Goal: Task Accomplishment & Management: Use online tool/utility

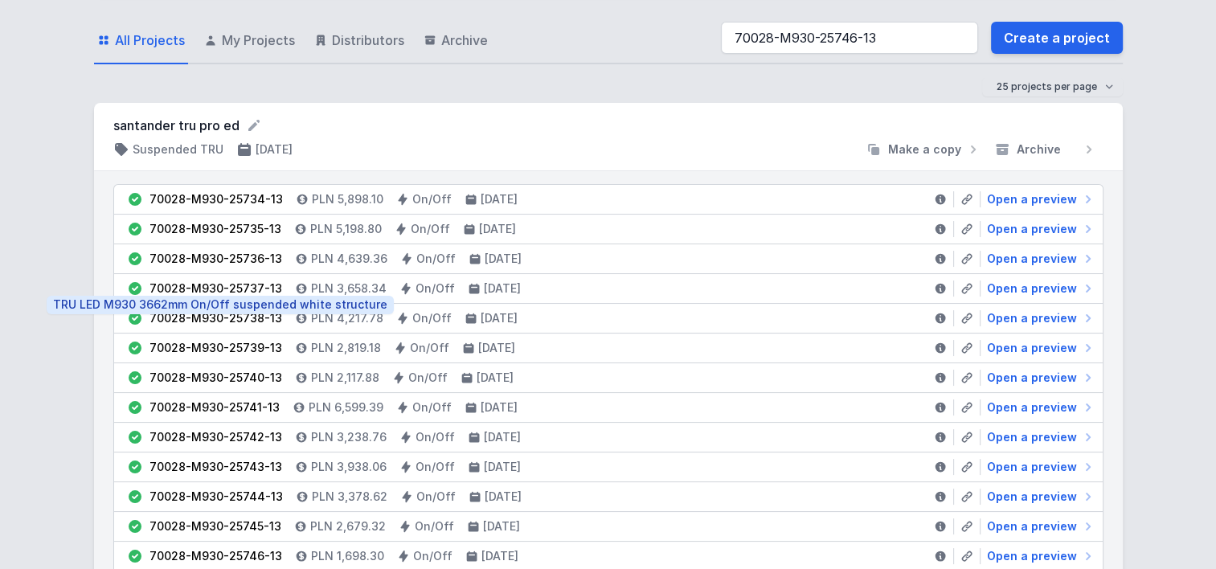
scroll to position [80, 0]
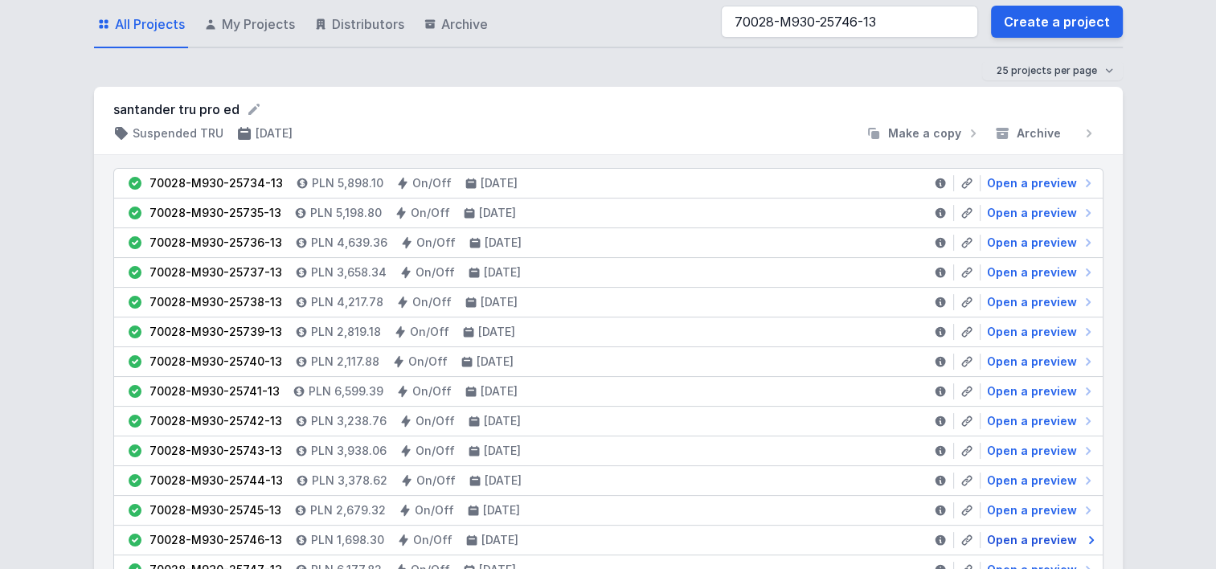
type input "70028-M930-25746-13"
click at [1061, 535] on span "Open a preview" at bounding box center [1032, 540] width 90 height 16
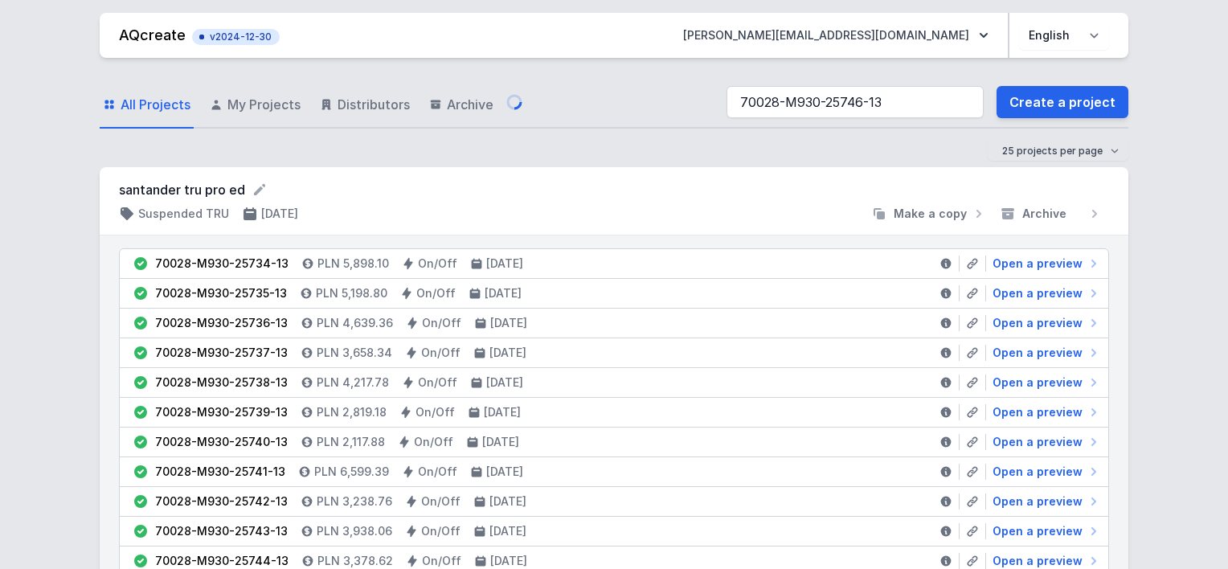
select select "M"
select select "3000"
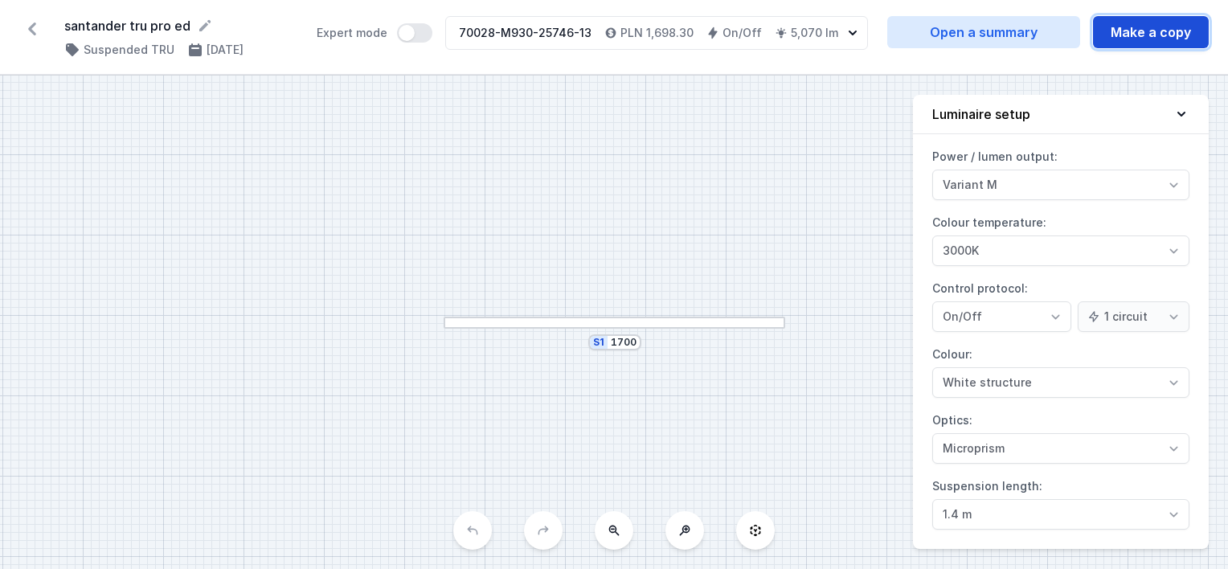
click at [1160, 34] on button "Make a copy" at bounding box center [1151, 32] width 116 height 32
select select "M"
select select "3000"
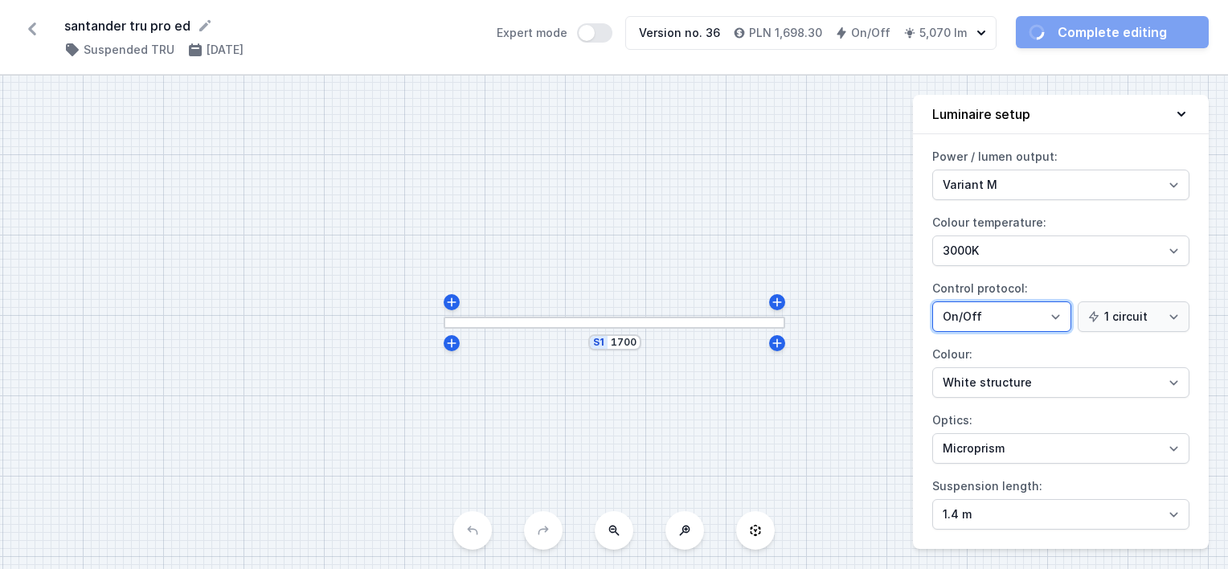
click at [980, 321] on select "On/Off SwitchDIM DALI AQsmart" at bounding box center [1001, 316] width 139 height 31
select select "4"
click at [932, 301] on select "On/Off SwitchDIM DALI AQsmart" at bounding box center [1001, 316] width 139 height 31
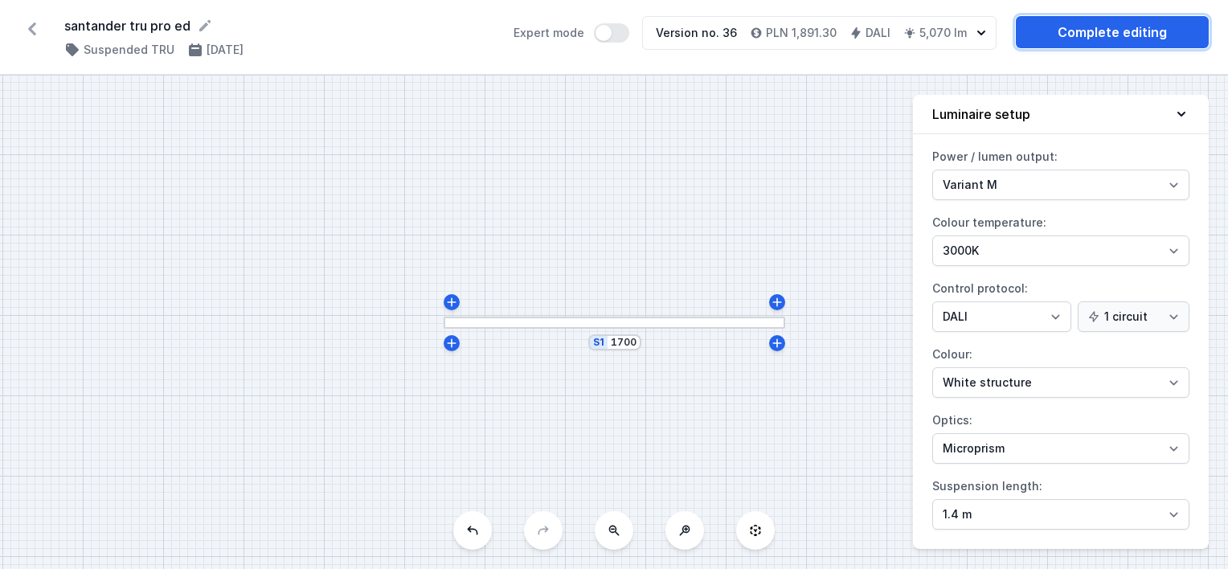
click at [1068, 23] on link "Complete editing" at bounding box center [1112, 32] width 193 height 32
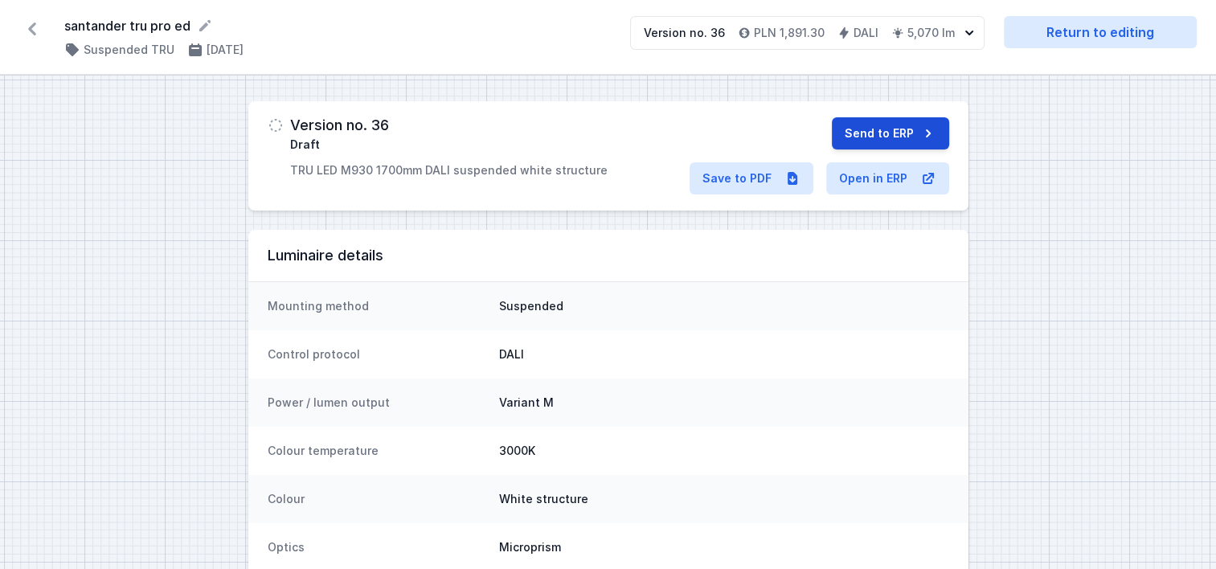
click at [887, 134] on button "Send to ERP" at bounding box center [890, 133] width 117 height 32
drag, startPoint x: 469, startPoint y: 125, endPoint x: 291, endPoint y: 125, distance: 178.4
click at [291, 125] on div "70028-M930-25981-13 Sent to ERP TRU LED M930 1700mm DALI suspended white struct…" at bounding box center [448, 147] width 317 height 61
copy h3 "70028-M930-25981-13"
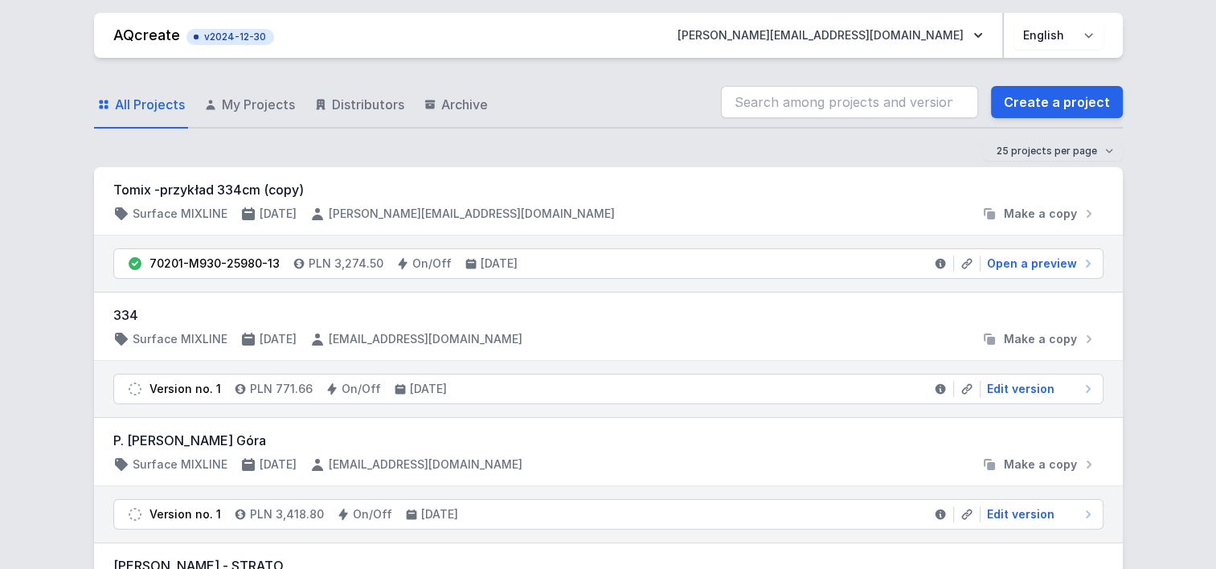
click at [836, 100] on input "search" at bounding box center [849, 102] width 257 height 32
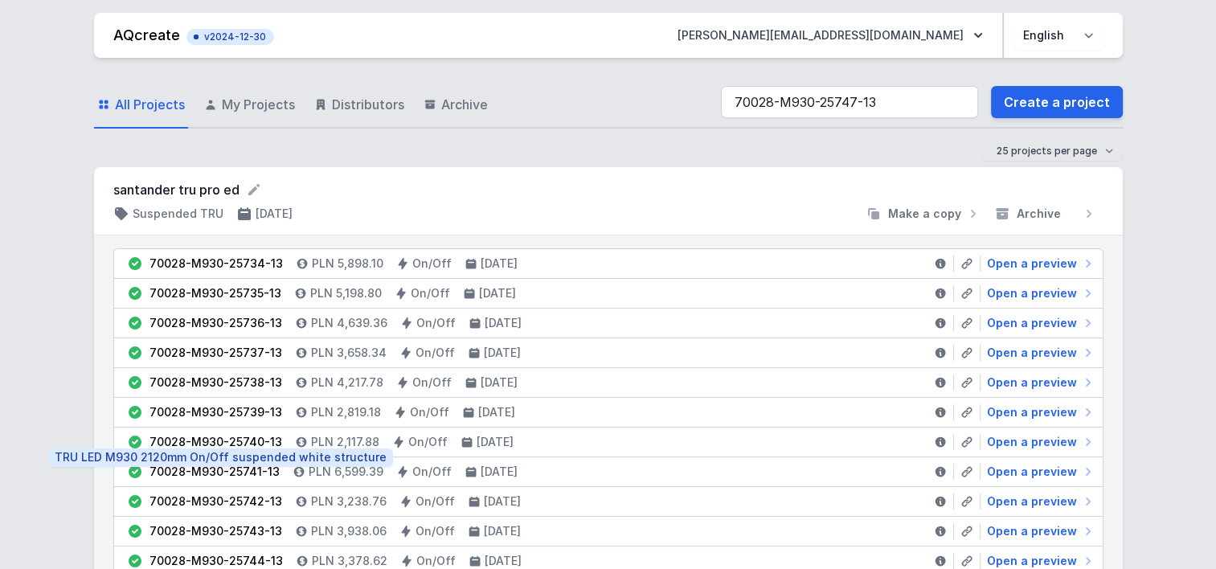
scroll to position [161, 0]
type input "70028-M930-25747-13"
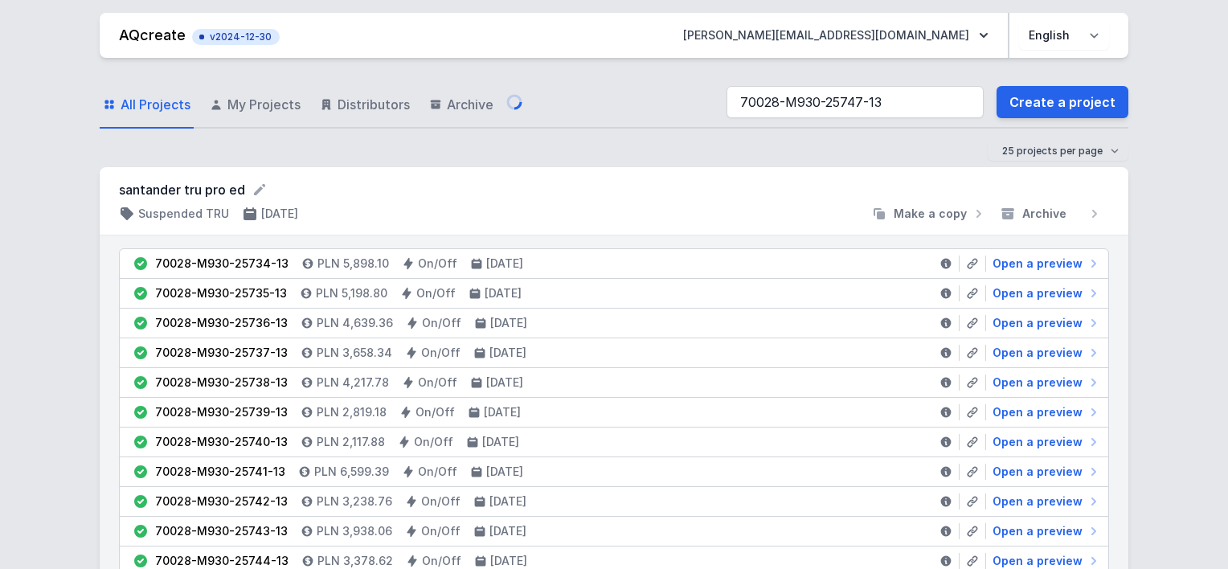
select select "M"
select select "3000"
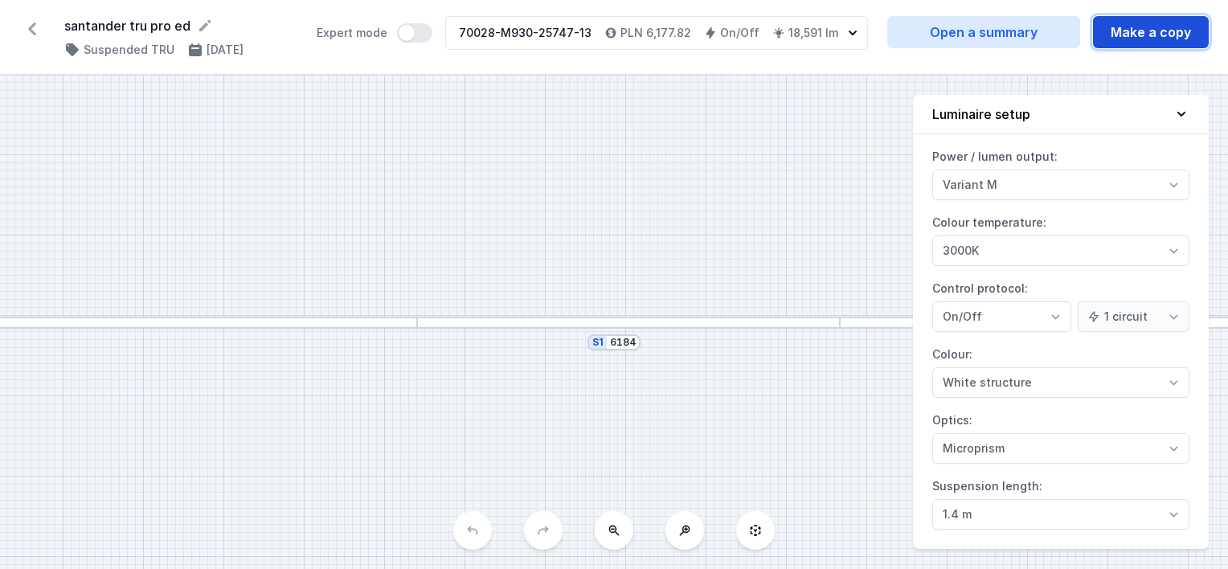
click at [1151, 31] on button "Make a copy" at bounding box center [1151, 32] width 116 height 32
select select "M"
select select "3000"
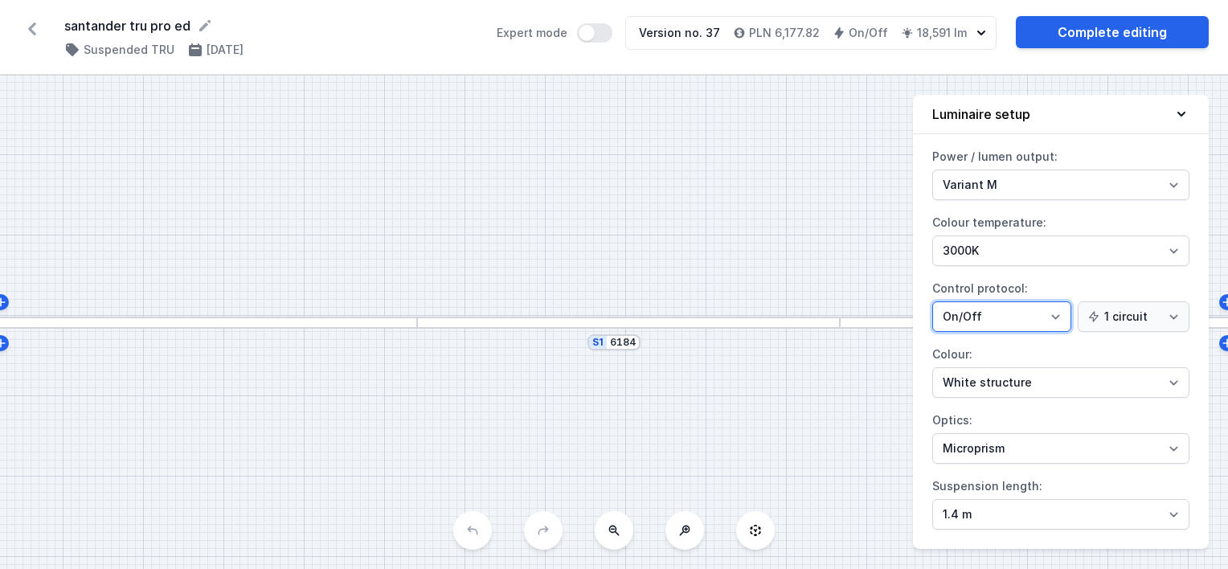
click at [980, 314] on select "On/Off SwitchDIM DALI AQsmart" at bounding box center [1001, 316] width 139 height 31
select select "4"
click at [932, 301] on select "On/Off SwitchDIM DALI AQsmart" at bounding box center [1001, 316] width 139 height 31
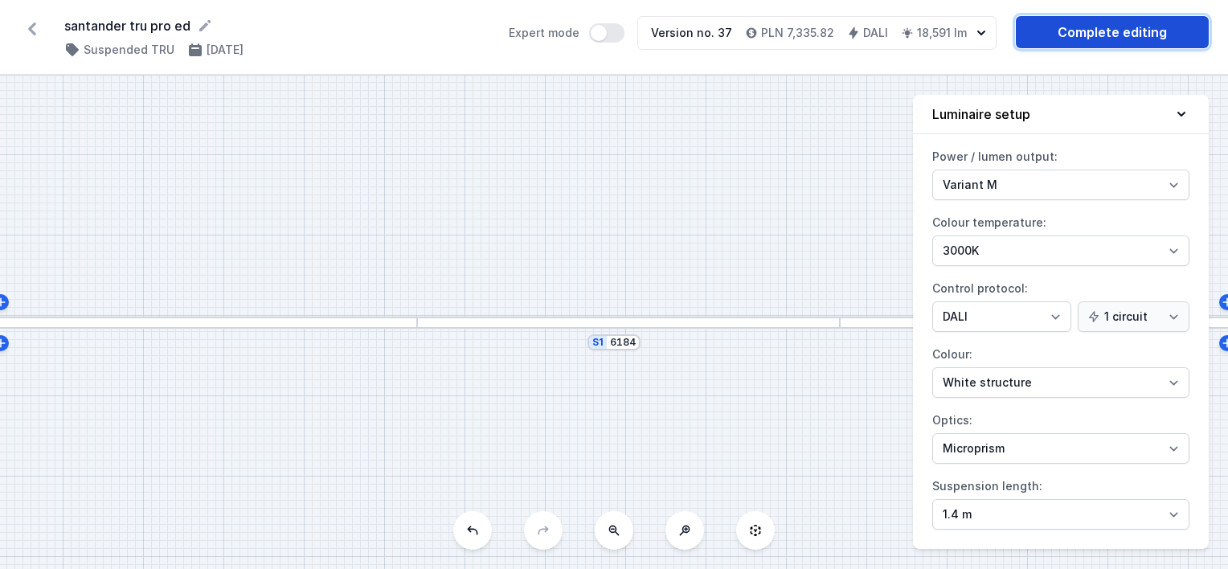
click at [1083, 42] on link "Complete editing" at bounding box center [1112, 32] width 193 height 32
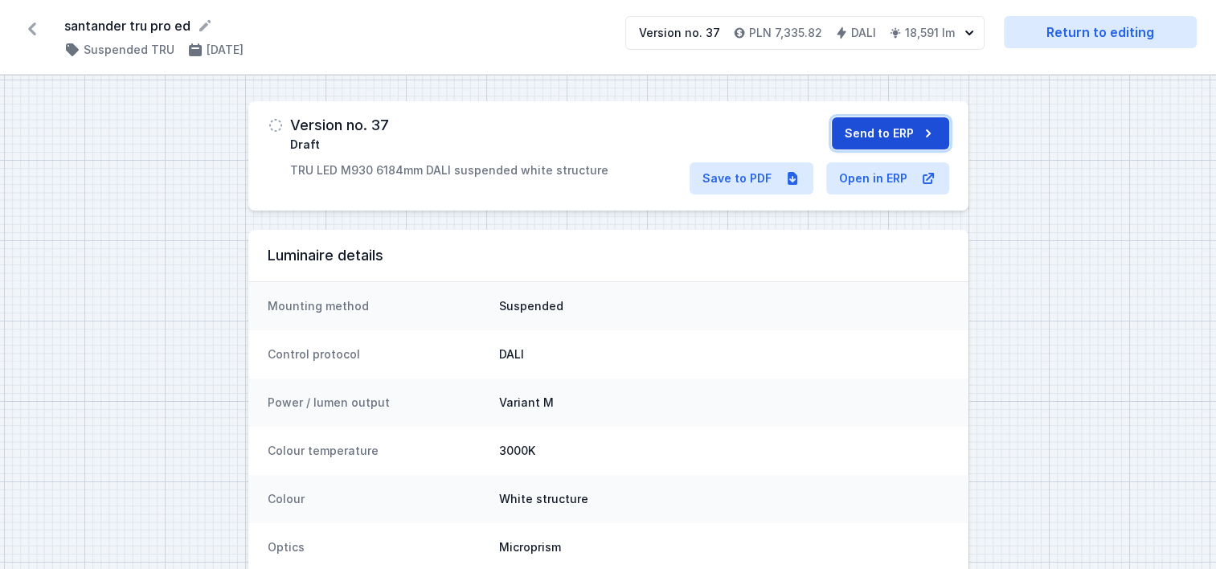
click at [855, 117] on button "Send to ERP" at bounding box center [890, 133] width 117 height 32
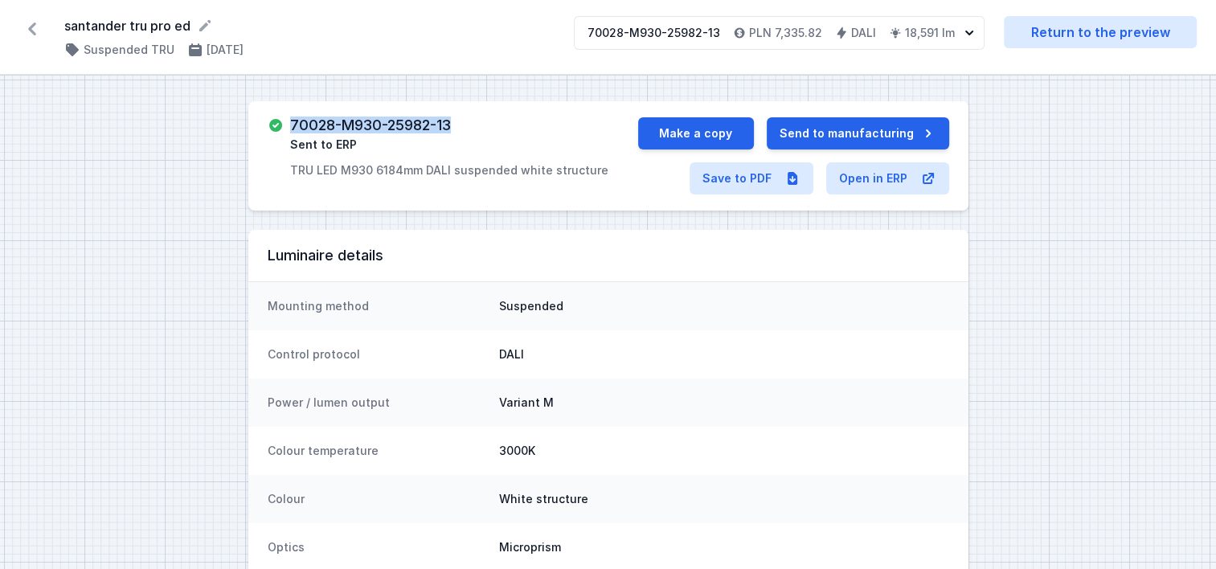
drag, startPoint x: 456, startPoint y: 126, endPoint x: 289, endPoint y: 115, distance: 167.5
click at [289, 115] on div "70028-M930-25982-13 Sent to ERP TRU LED M930 6184mm DALI suspended white struct…" at bounding box center [608, 155] width 720 height 109
copy h3 "70028-M930-25982-13"
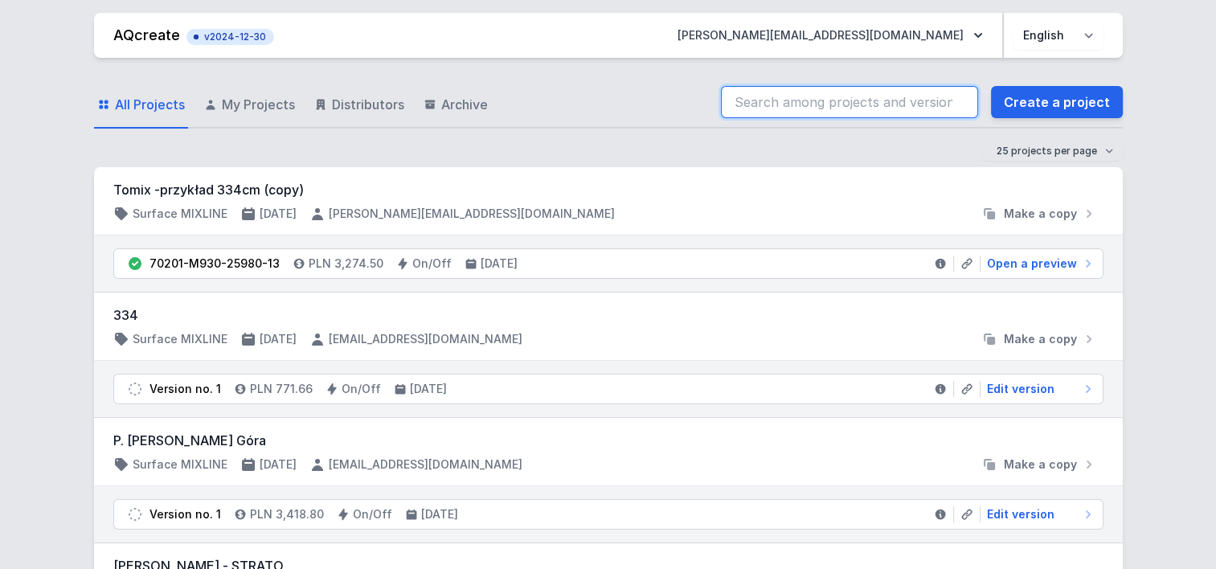
drag, startPoint x: 0, startPoint y: 0, endPoint x: 872, endPoint y: 106, distance: 878.4
click at [872, 106] on input "search" at bounding box center [849, 102] width 257 height 32
paste input "70028-M930-25748-13"
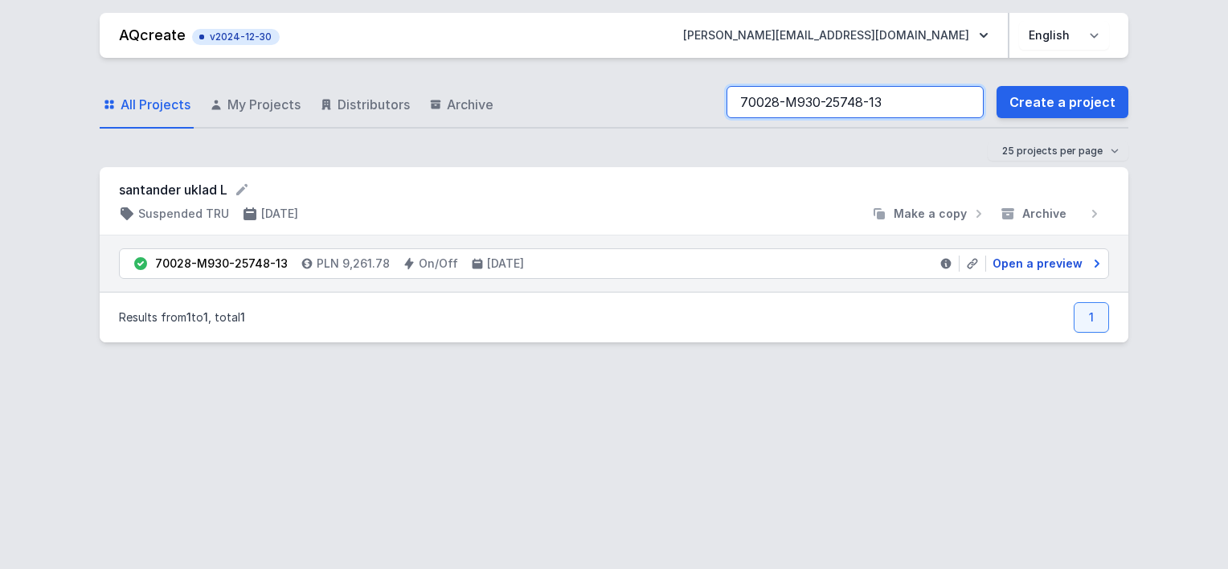
type input "70028-M930-25748-13"
click at [1051, 262] on span "Open a preview" at bounding box center [1037, 264] width 90 height 16
select select "M"
select select "3000"
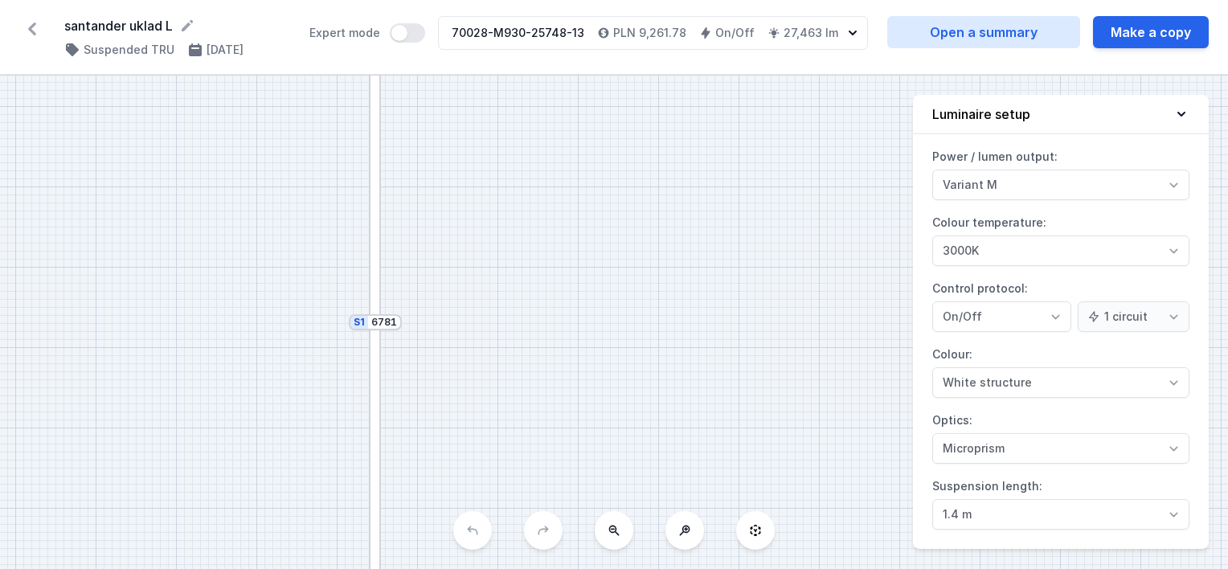
click at [617, 530] on icon at bounding box center [614, 530] width 13 height 13
click at [617, 530] on div "S2 2437 S1 6781" at bounding box center [614, 322] width 1228 height 493
drag, startPoint x: 583, startPoint y: 416, endPoint x: 531, endPoint y: 153, distance: 268.6
click at [531, 152] on div "S2 2437 S1 6781" at bounding box center [614, 322] width 1228 height 493
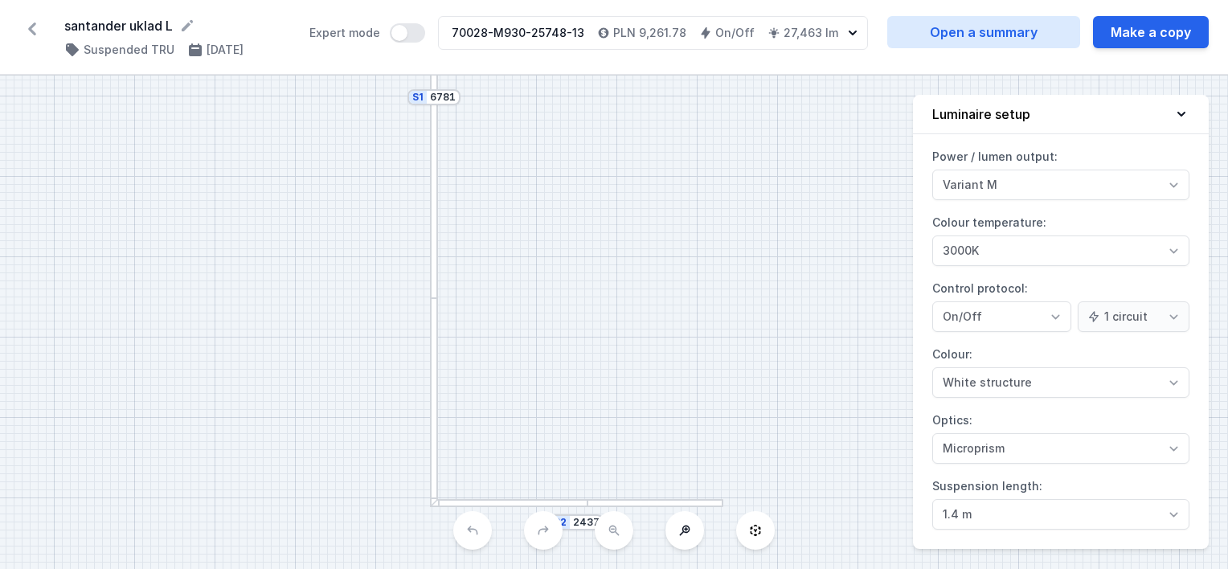
drag, startPoint x: 460, startPoint y: 453, endPoint x: 468, endPoint y: 200, distance: 253.2
click at [468, 200] on div "S2 2437 S1 6781" at bounding box center [614, 322] width 1228 height 493
drag, startPoint x: 564, startPoint y: 342, endPoint x: 510, endPoint y: 359, distance: 56.4
click at [510, 359] on div "S2 2437 S1 6781" at bounding box center [614, 322] width 1228 height 493
click at [1142, 35] on button "Make a copy" at bounding box center [1151, 32] width 116 height 32
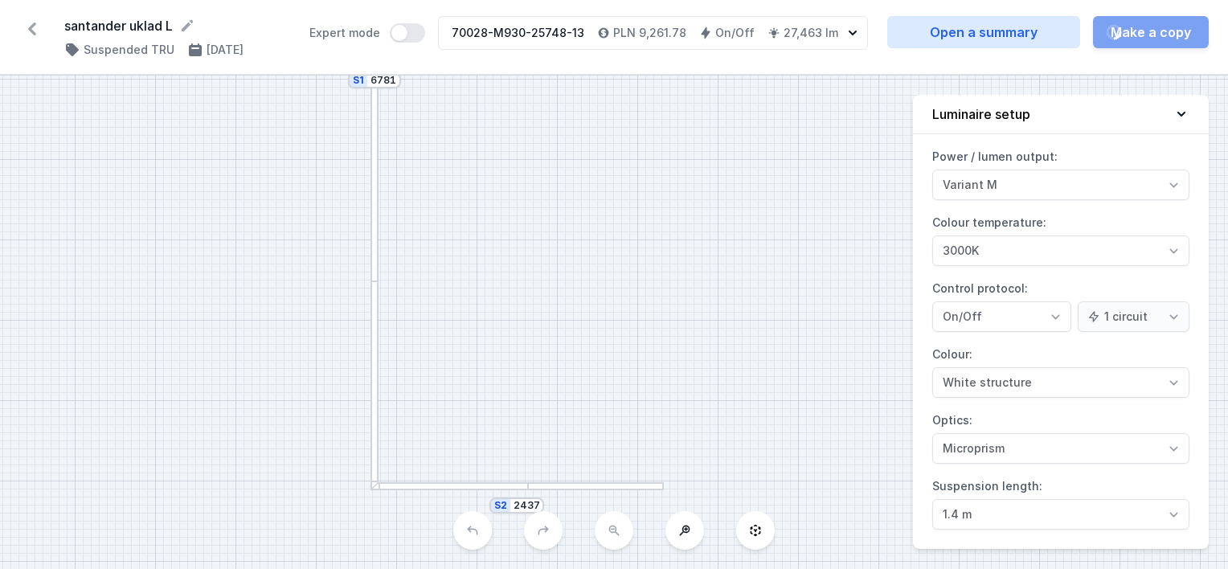
select select "M"
select select "3000"
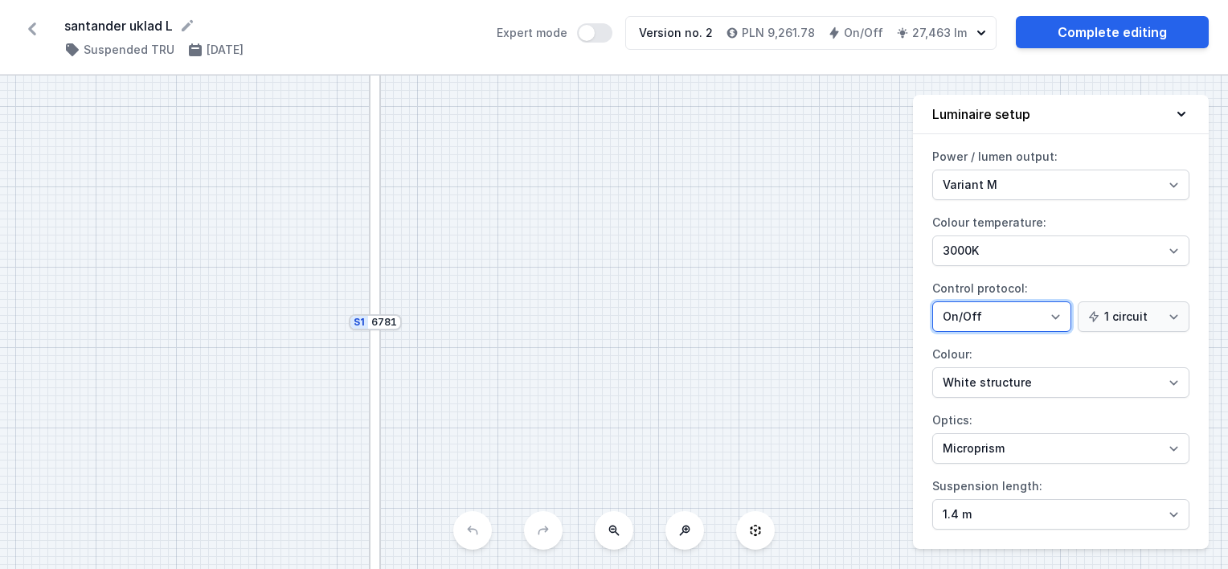
click at [955, 315] on select "On/Off SwitchDIM DALI AQsmart" at bounding box center [1001, 316] width 139 height 31
select select "4"
click at [932, 301] on select "On/Off SwitchDIM DALI AQsmart" at bounding box center [1001, 316] width 139 height 31
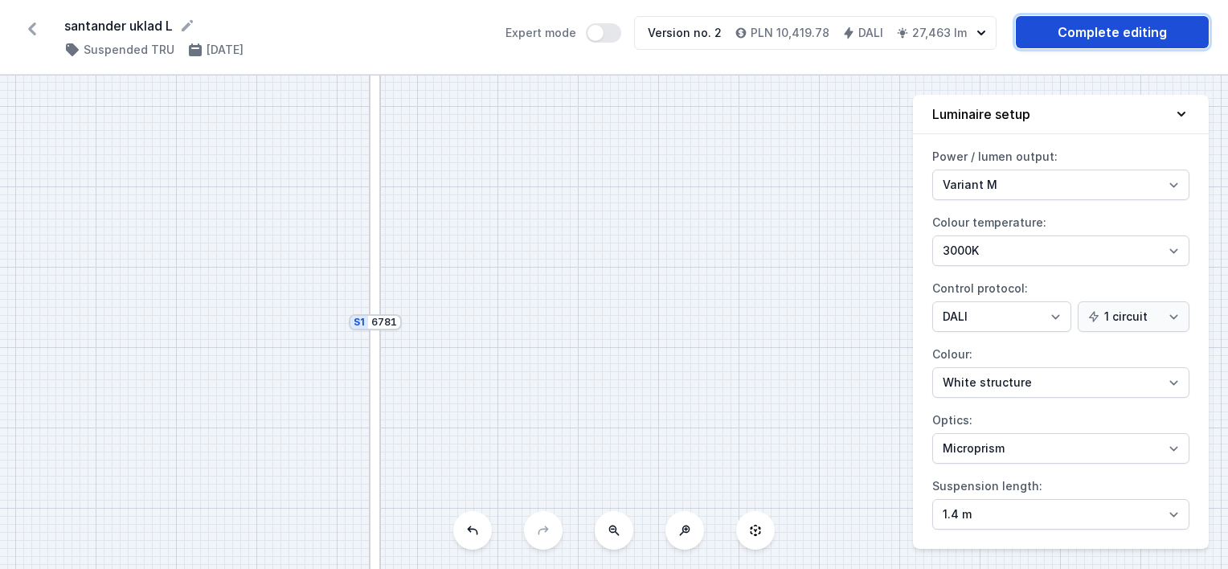
click at [1043, 34] on link "Complete editing" at bounding box center [1112, 32] width 193 height 32
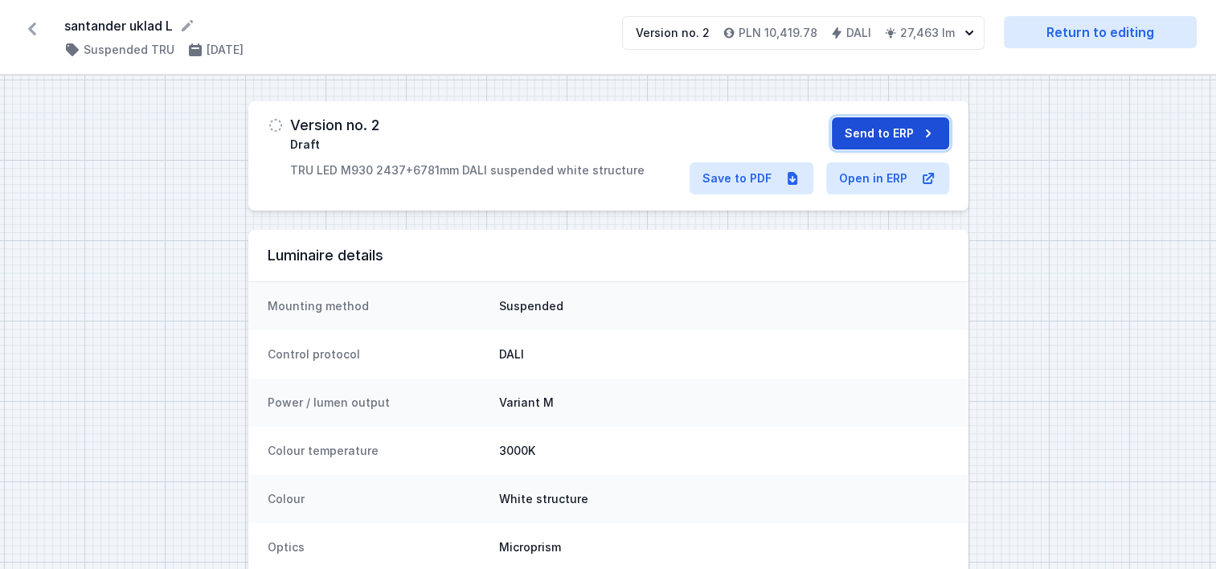
click at [863, 133] on button "Send to ERP" at bounding box center [890, 133] width 117 height 32
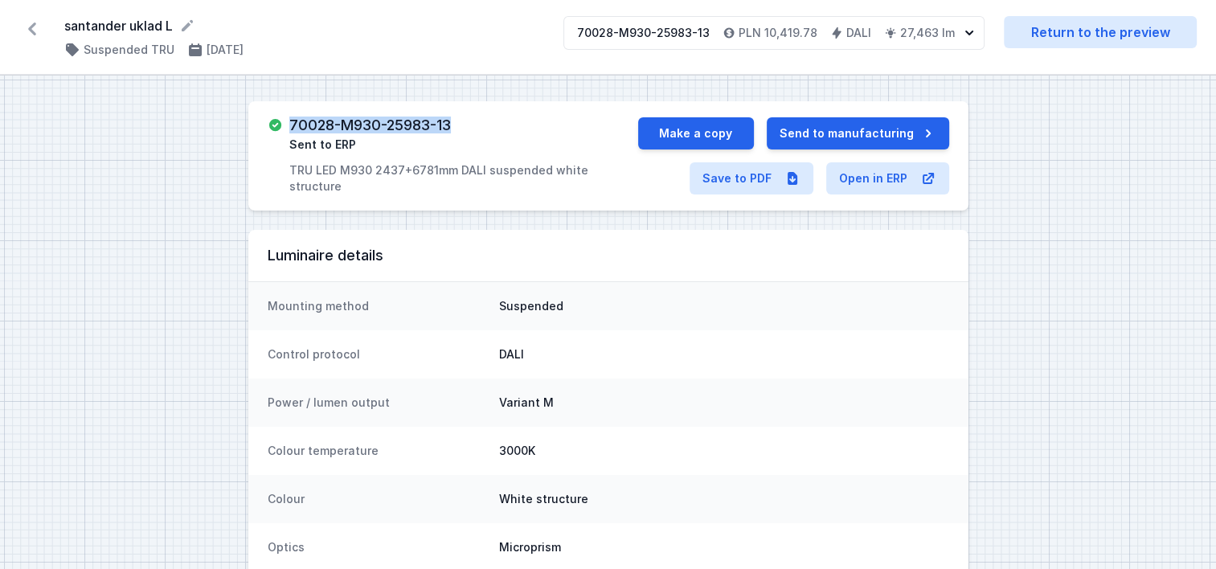
drag, startPoint x: 473, startPoint y: 125, endPoint x: 284, endPoint y: 115, distance: 189.1
click at [284, 115] on div "70028-M930-25983-13 Sent to ERP TRU LED M930 2437+6781mm DALI suspended white s…" at bounding box center [608, 155] width 720 height 109
copy h3 "70028-M930-25983-13"
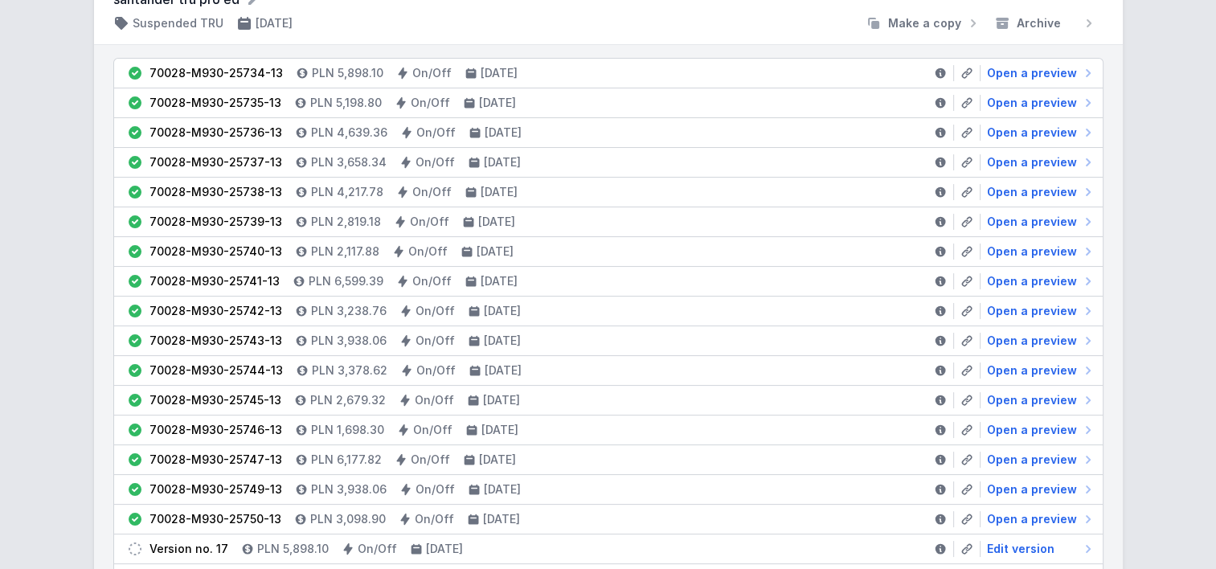
scroll to position [241, 0]
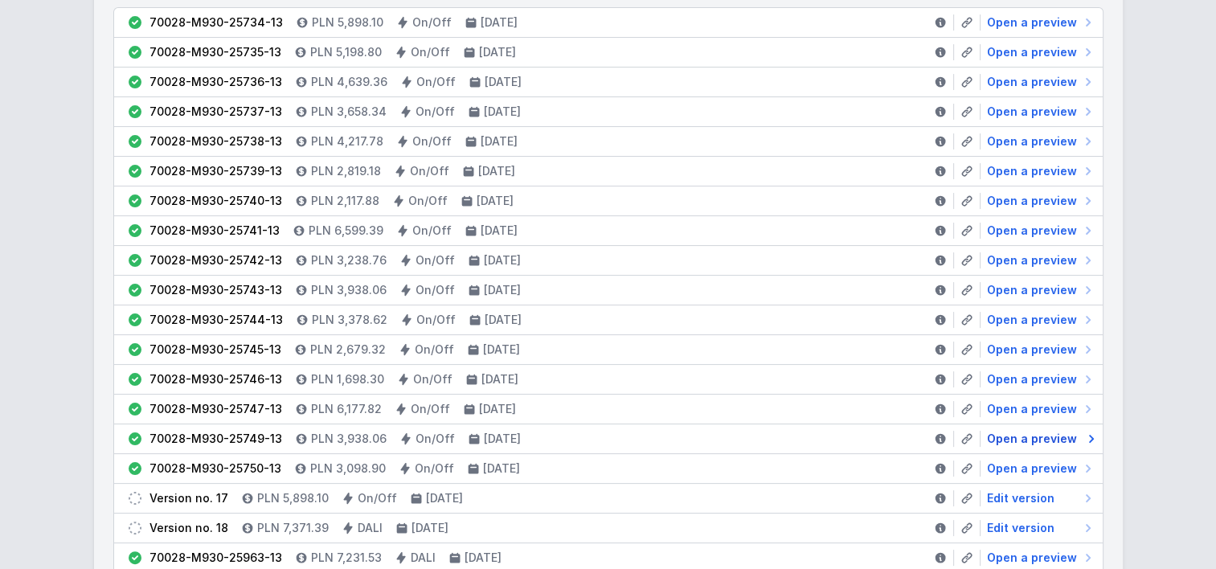
type input "70028-M930-25749-13"
drag, startPoint x: 1022, startPoint y: 434, endPoint x: 1019, endPoint y: 426, distance: 8.7
click at [1022, 434] on span "Open a preview" at bounding box center [1032, 439] width 90 height 16
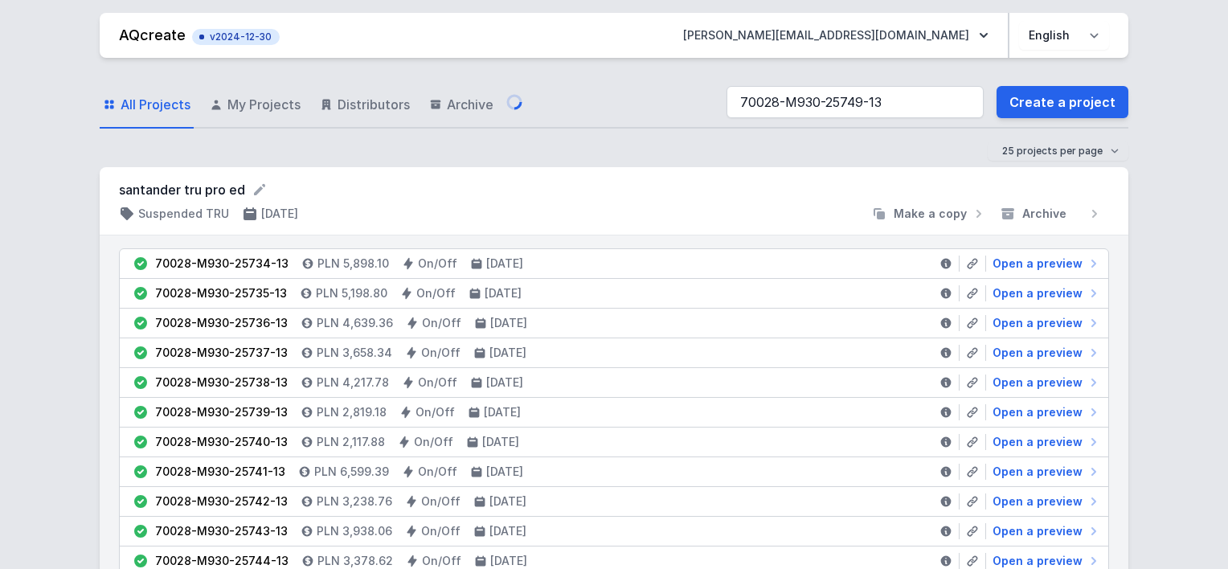
select select "M"
select select "3000"
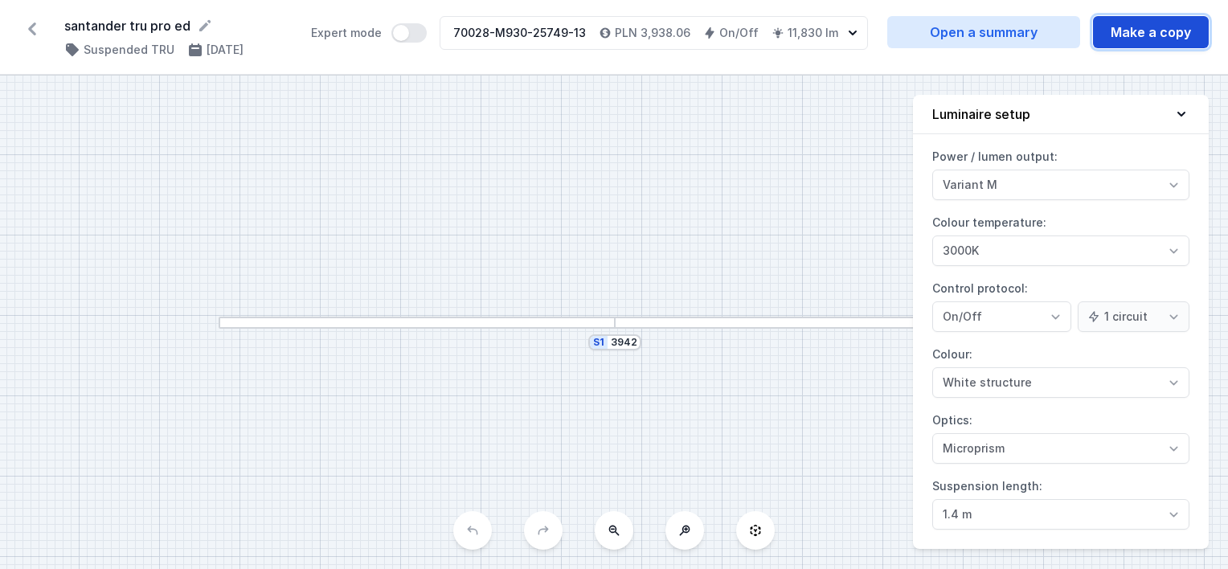
click at [1117, 39] on button "Make a copy" at bounding box center [1151, 32] width 116 height 32
select select "M"
select select "3000"
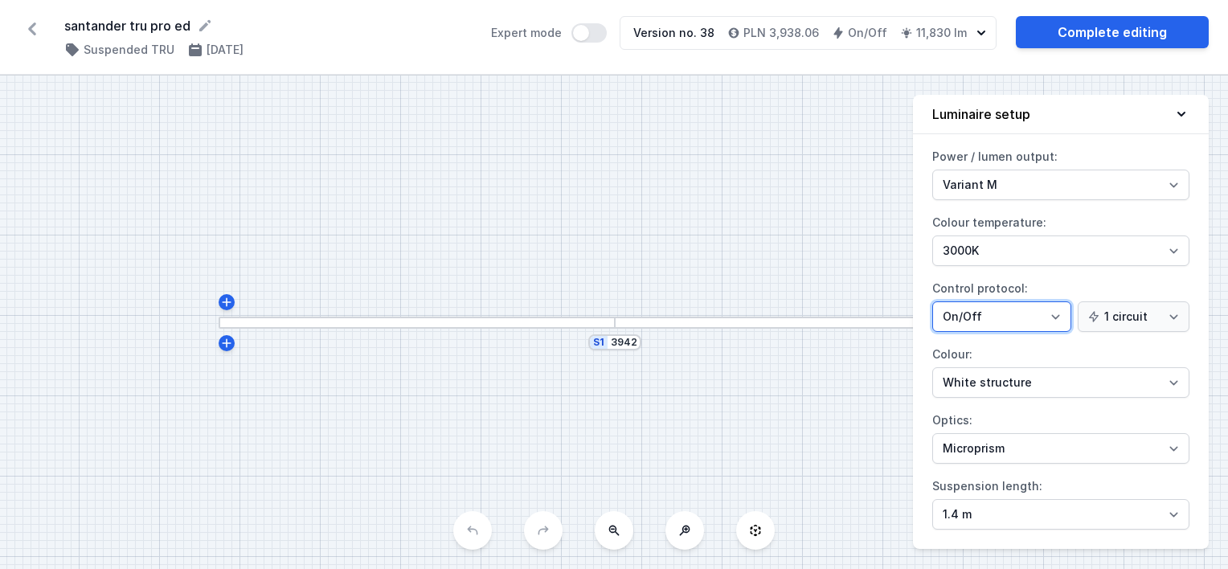
click at [977, 318] on select "On/Off SwitchDIM DALI AQsmart" at bounding box center [1001, 316] width 139 height 31
select select "4"
click at [932, 301] on select "On/Off SwitchDIM DALI AQsmart" at bounding box center [1001, 316] width 139 height 31
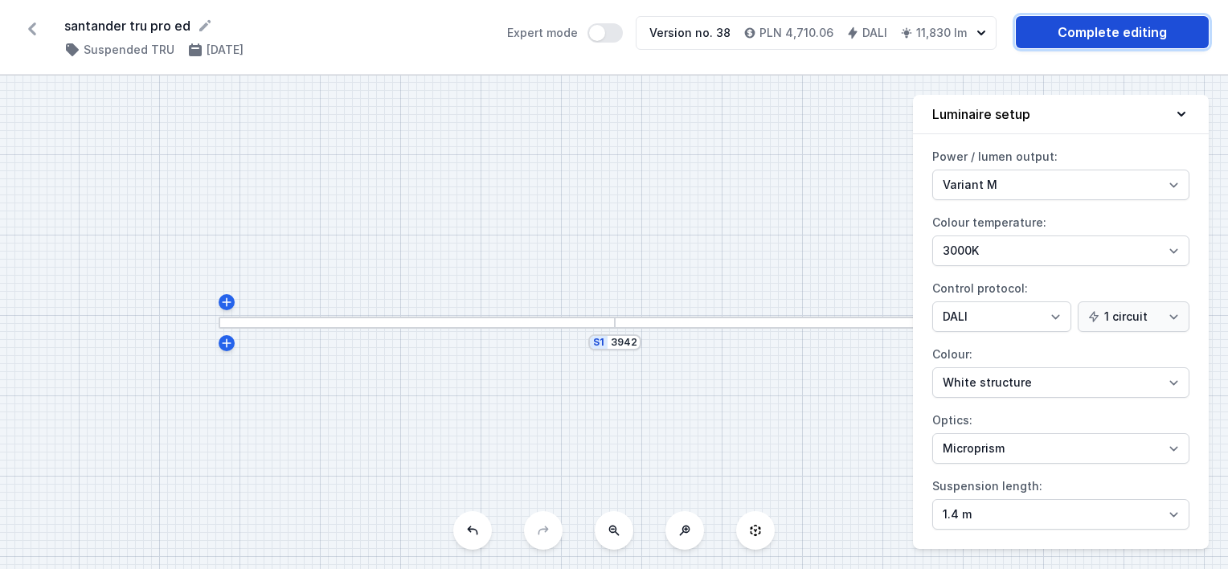
click at [1122, 31] on link "Complete editing" at bounding box center [1112, 32] width 193 height 32
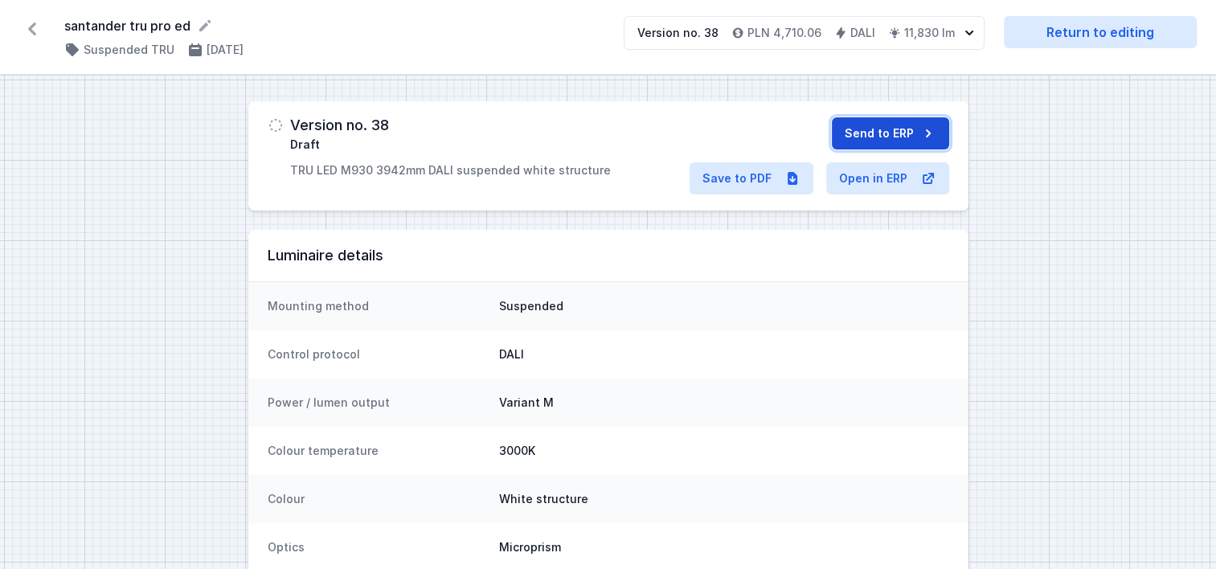
click at [868, 125] on button "Send to ERP" at bounding box center [890, 133] width 117 height 32
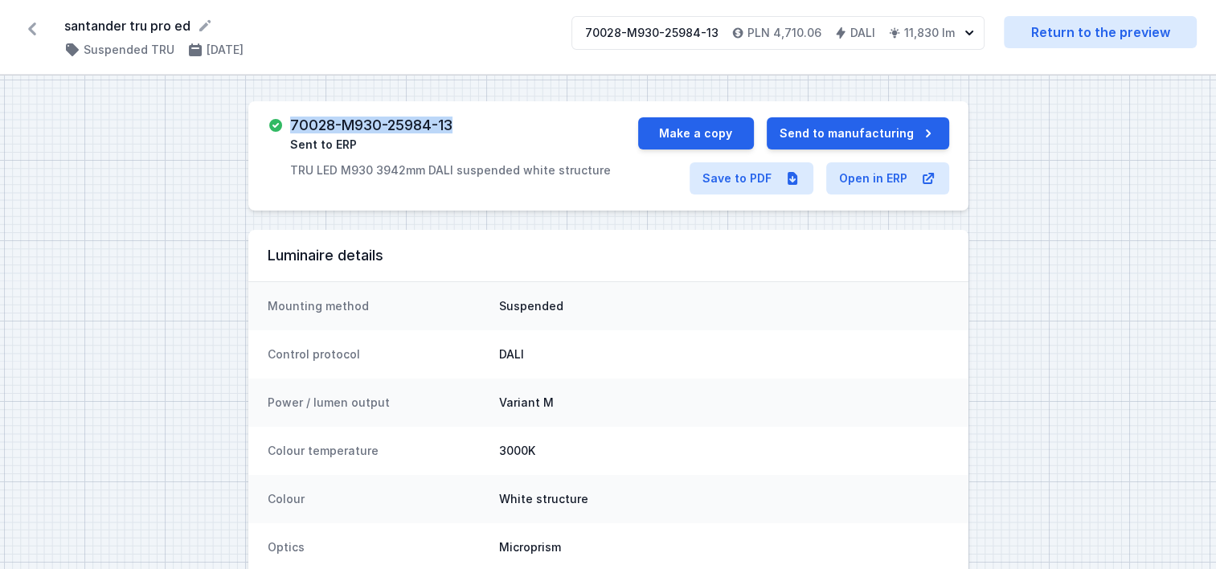
drag, startPoint x: 459, startPoint y: 122, endPoint x: 292, endPoint y: 119, distance: 167.2
click at [292, 119] on div "70028-M930-25984-13 Sent to ERP TRU LED M930 3942mm DALI suspended white struct…" at bounding box center [450, 147] width 321 height 61
copy h3 "70028-M930-25984-13"
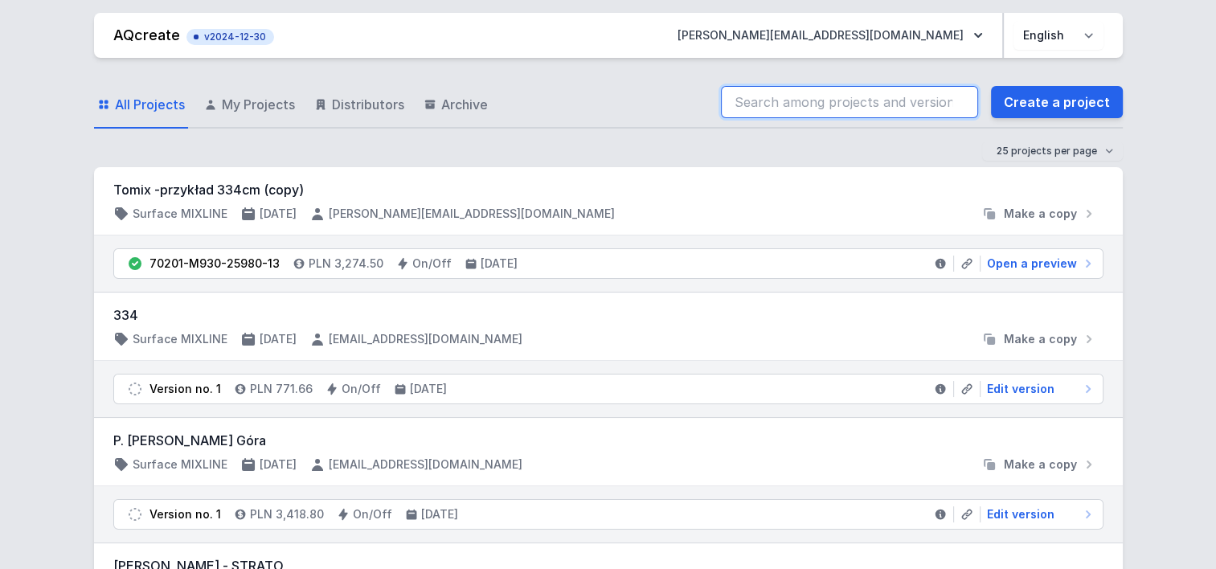
click at [876, 103] on input "search" at bounding box center [849, 102] width 257 height 32
paste input "70028-M930-25750-13"
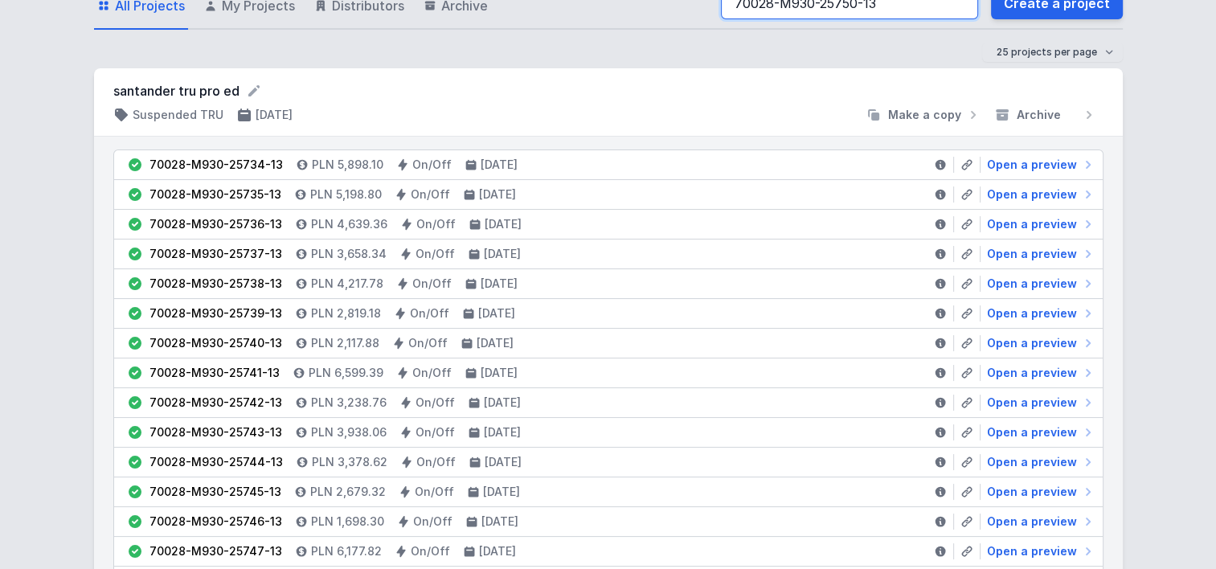
scroll to position [241, 0]
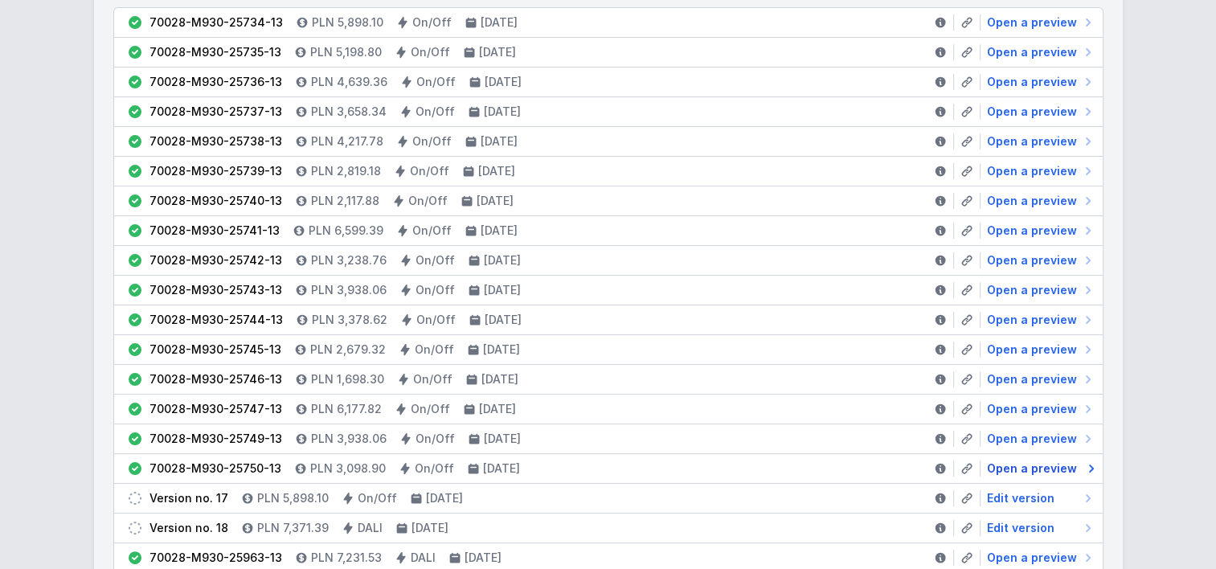
type input "70028-M930-25750-13"
click at [1052, 463] on span "Open a preview" at bounding box center [1032, 468] width 90 height 16
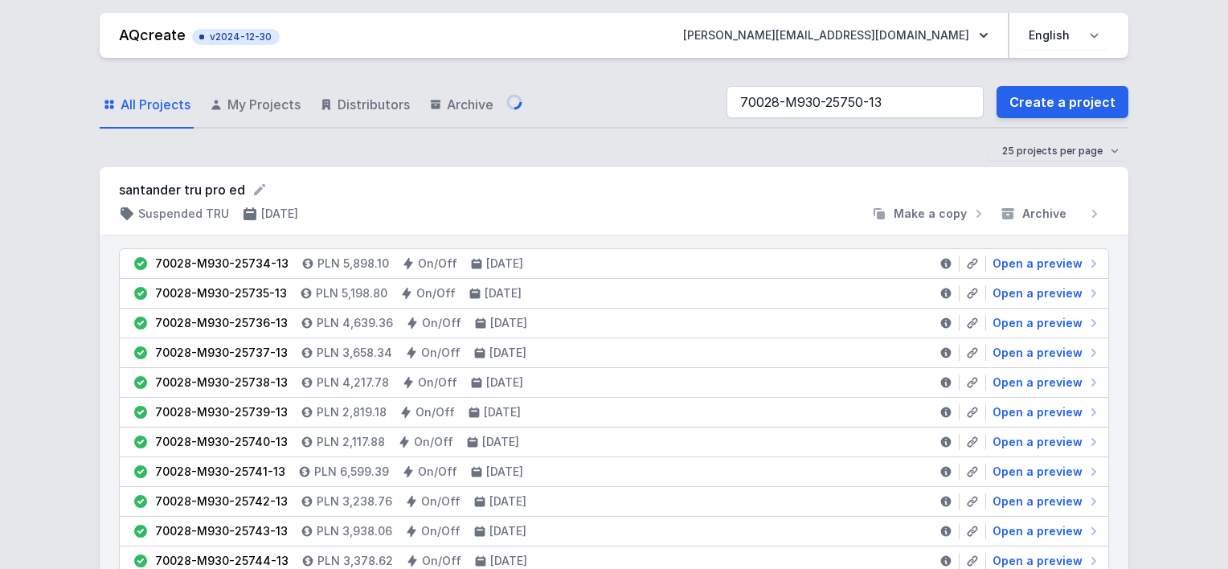
select select "M"
select select "3000"
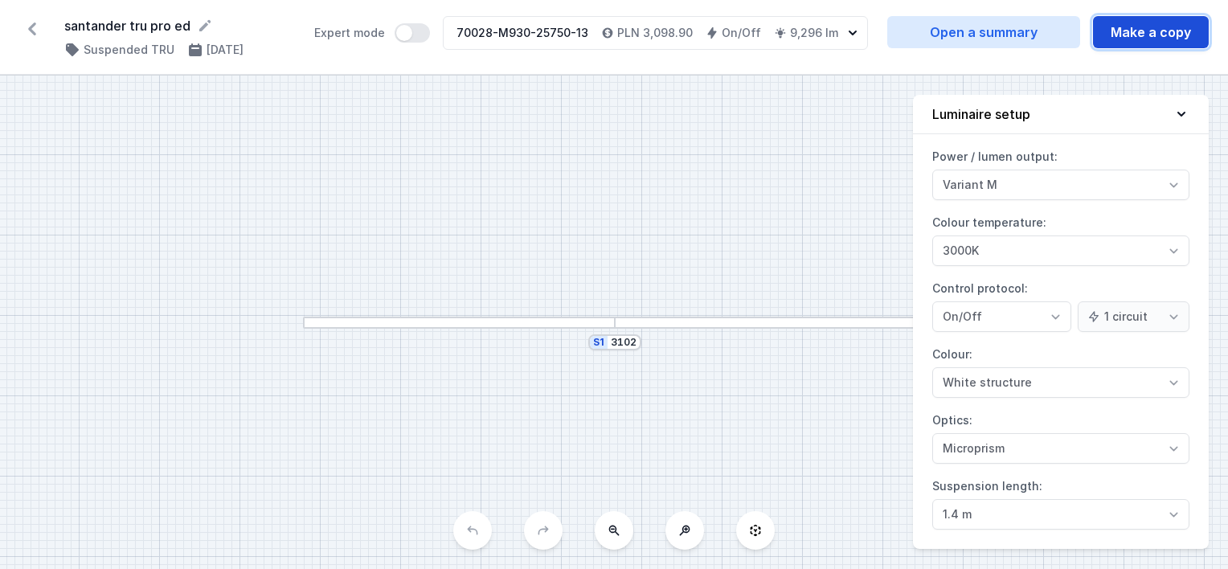
click at [1118, 35] on button "Make a copy" at bounding box center [1151, 32] width 116 height 32
select select "M"
select select "3000"
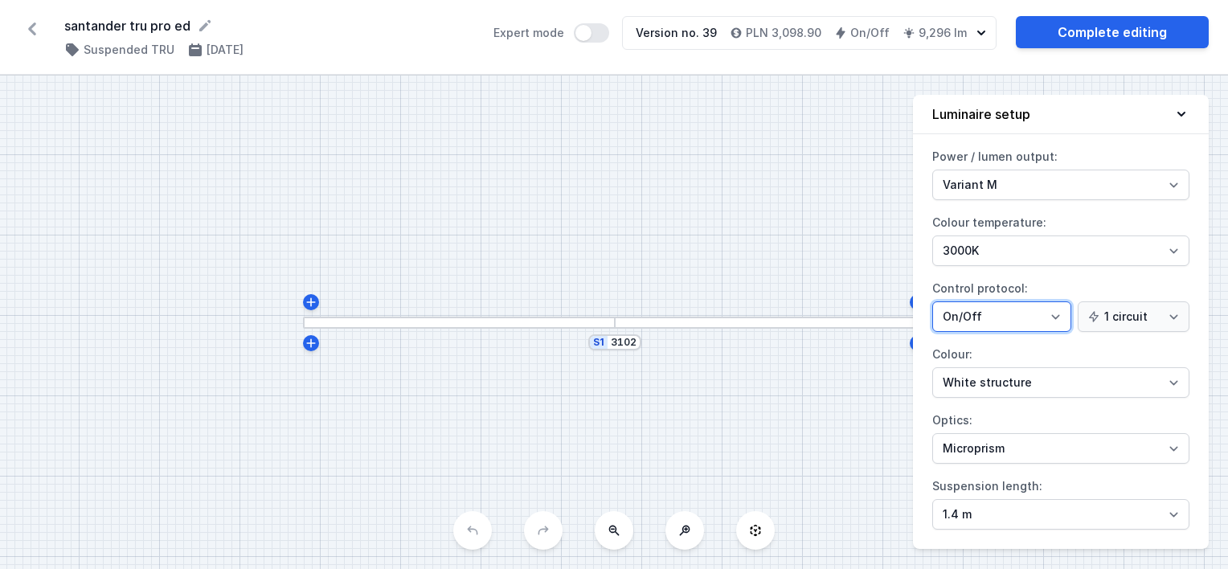
click at [974, 320] on select "On/Off SwitchDIM DALI AQsmart" at bounding box center [1001, 316] width 139 height 31
select select "4"
click at [932, 301] on select "On/Off SwitchDIM DALI AQsmart" at bounding box center [1001, 316] width 139 height 31
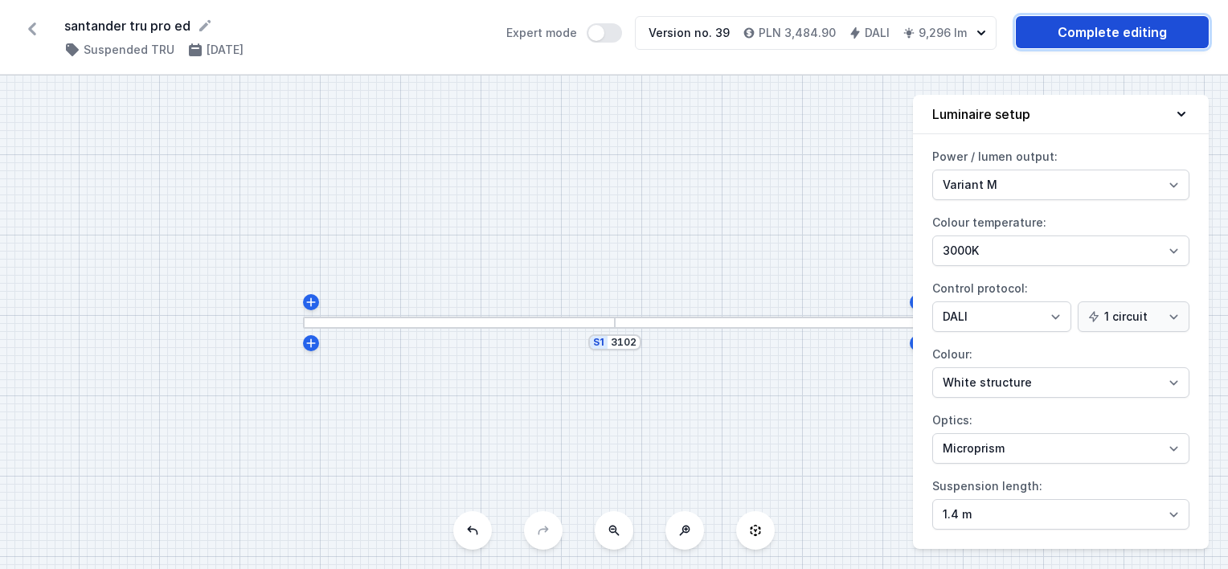
click at [1095, 38] on link "Complete editing" at bounding box center [1112, 32] width 193 height 32
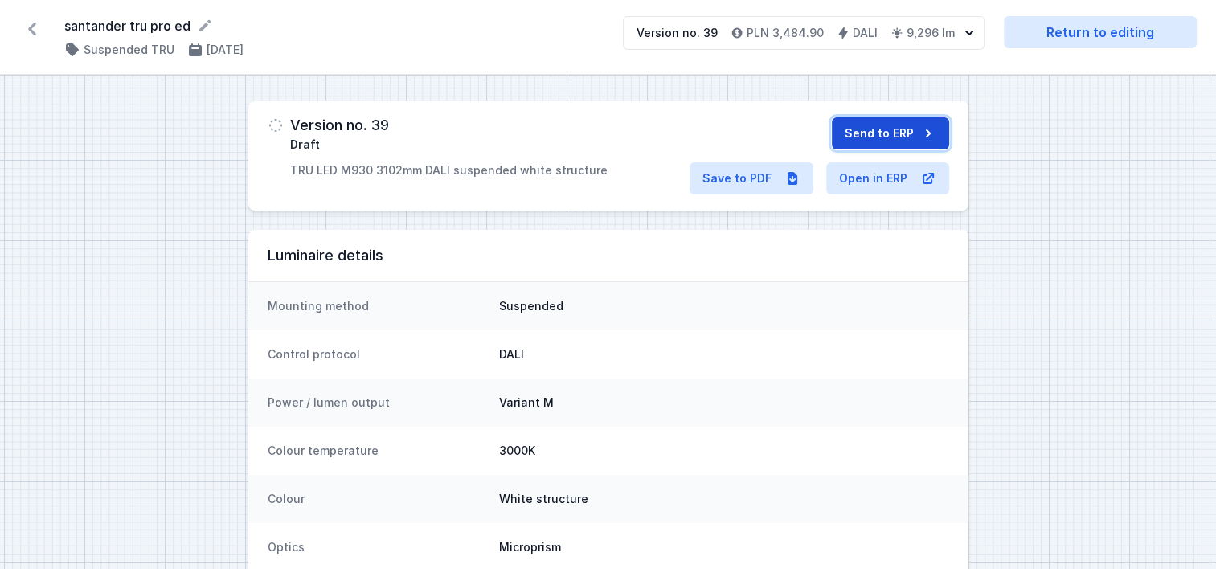
click at [888, 135] on button "Send to ERP" at bounding box center [890, 133] width 117 height 32
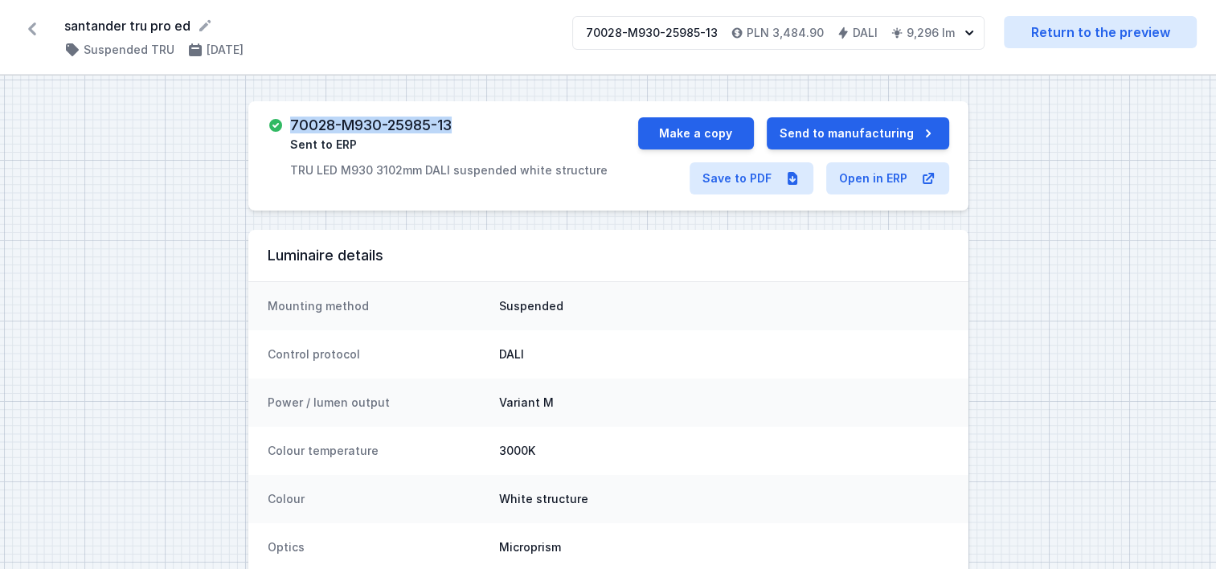
drag, startPoint x: 475, startPoint y: 129, endPoint x: 291, endPoint y: 125, distance: 184.1
click at [291, 125] on div "70028-M930-25985-13 Sent to ERP TRU LED M930 3102mm DALI suspended white struct…" at bounding box center [448, 147] width 317 height 61
copy h3 "70028-M930-25985-13"
